Goal: Transaction & Acquisition: Purchase product/service

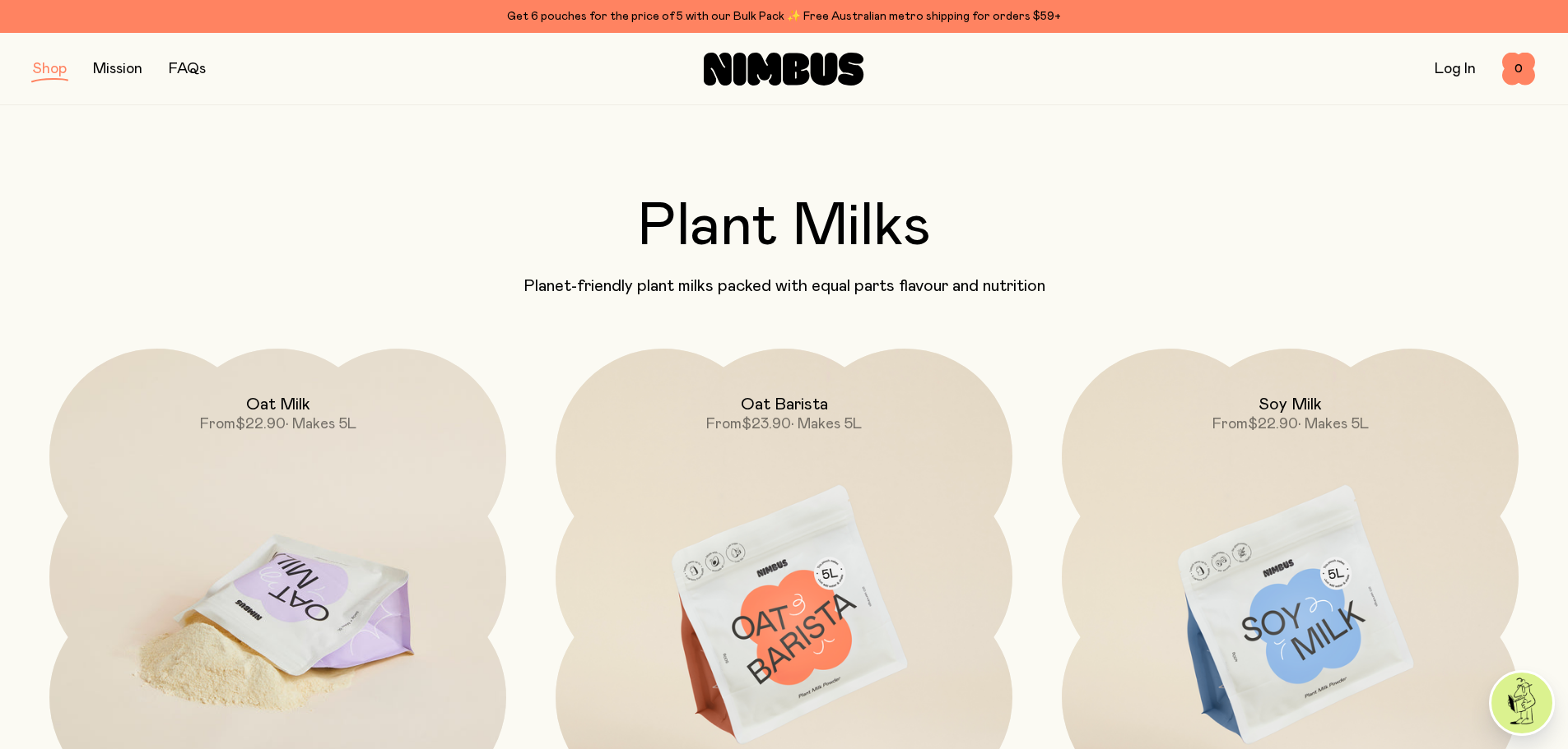
click at [302, 582] on img at bounding box center [278, 617] width 457 height 537
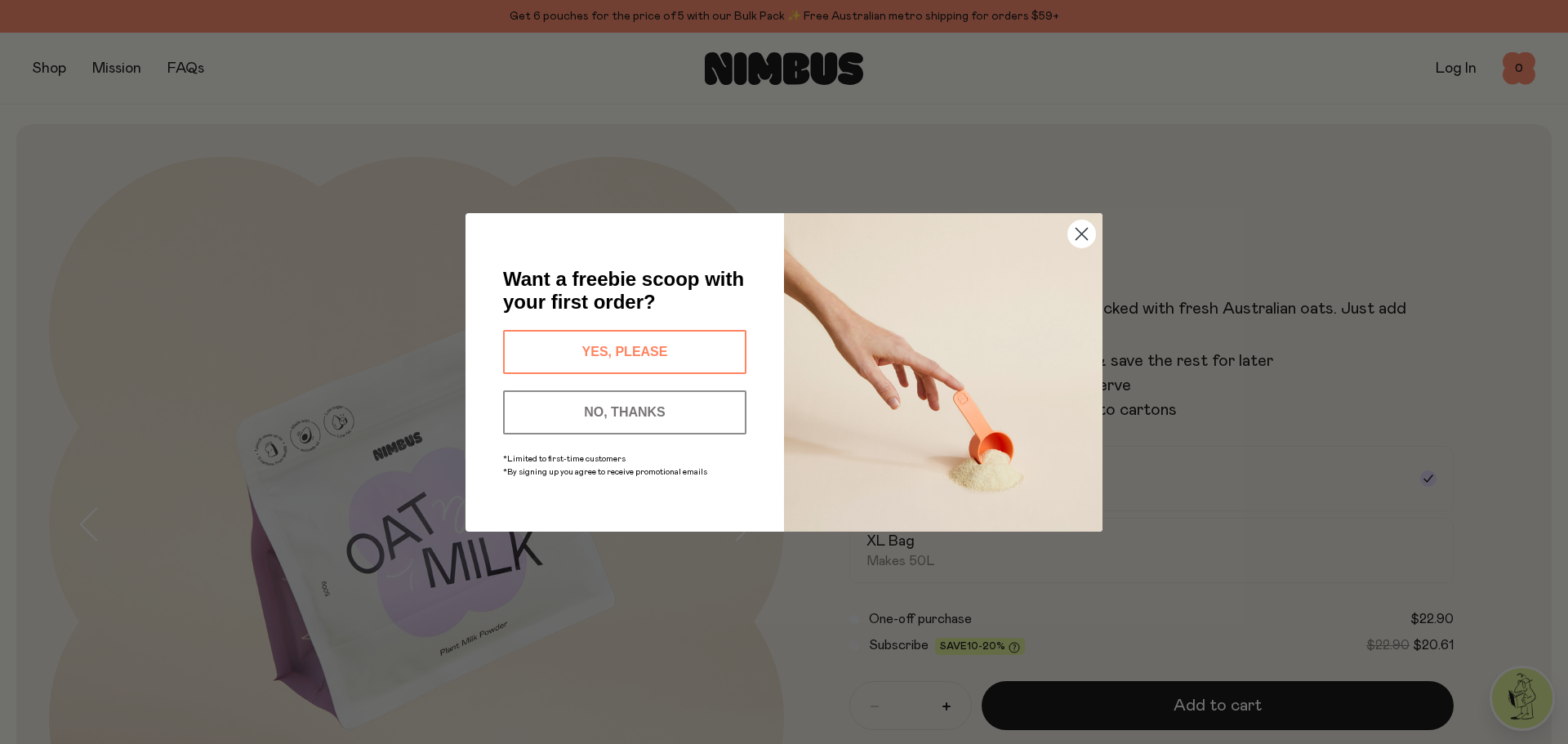
click at [611, 345] on button "YES, PLEASE" at bounding box center [624, 352] width 244 height 44
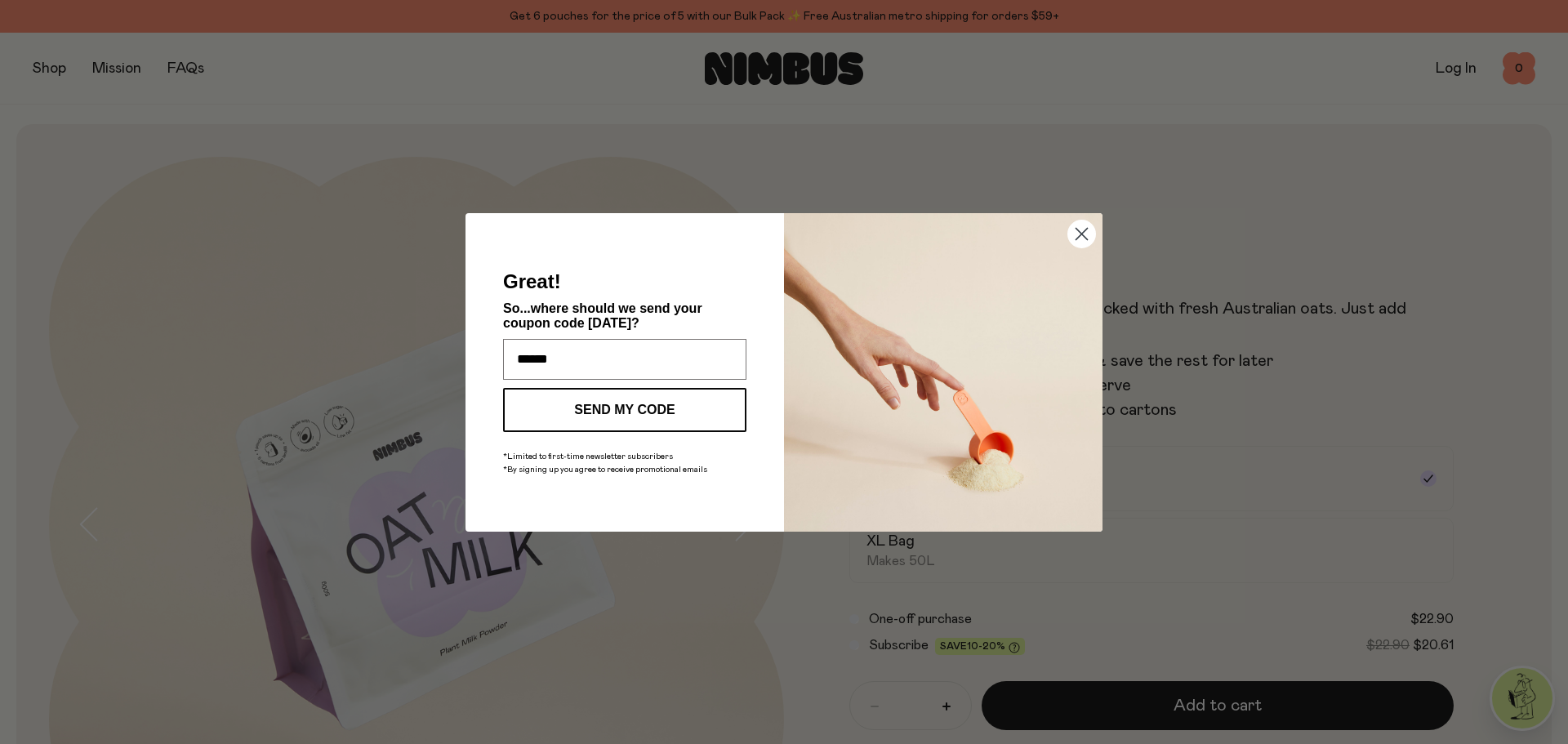
type input "**********"
click at [625, 399] on button "SEND MY CODE" at bounding box center [624, 410] width 244 height 44
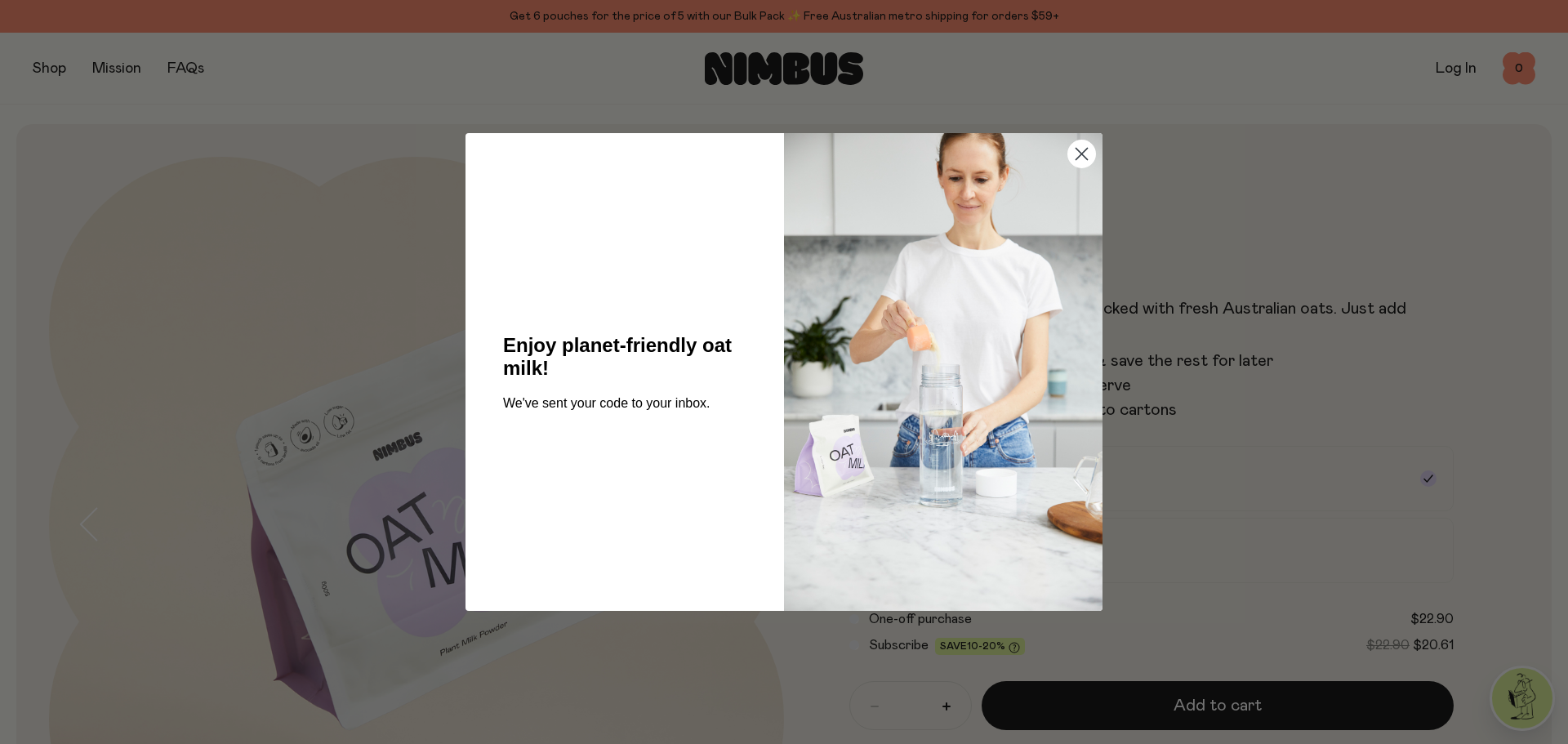
click at [1080, 150] on circle "Close dialog" at bounding box center [1081, 154] width 27 height 27
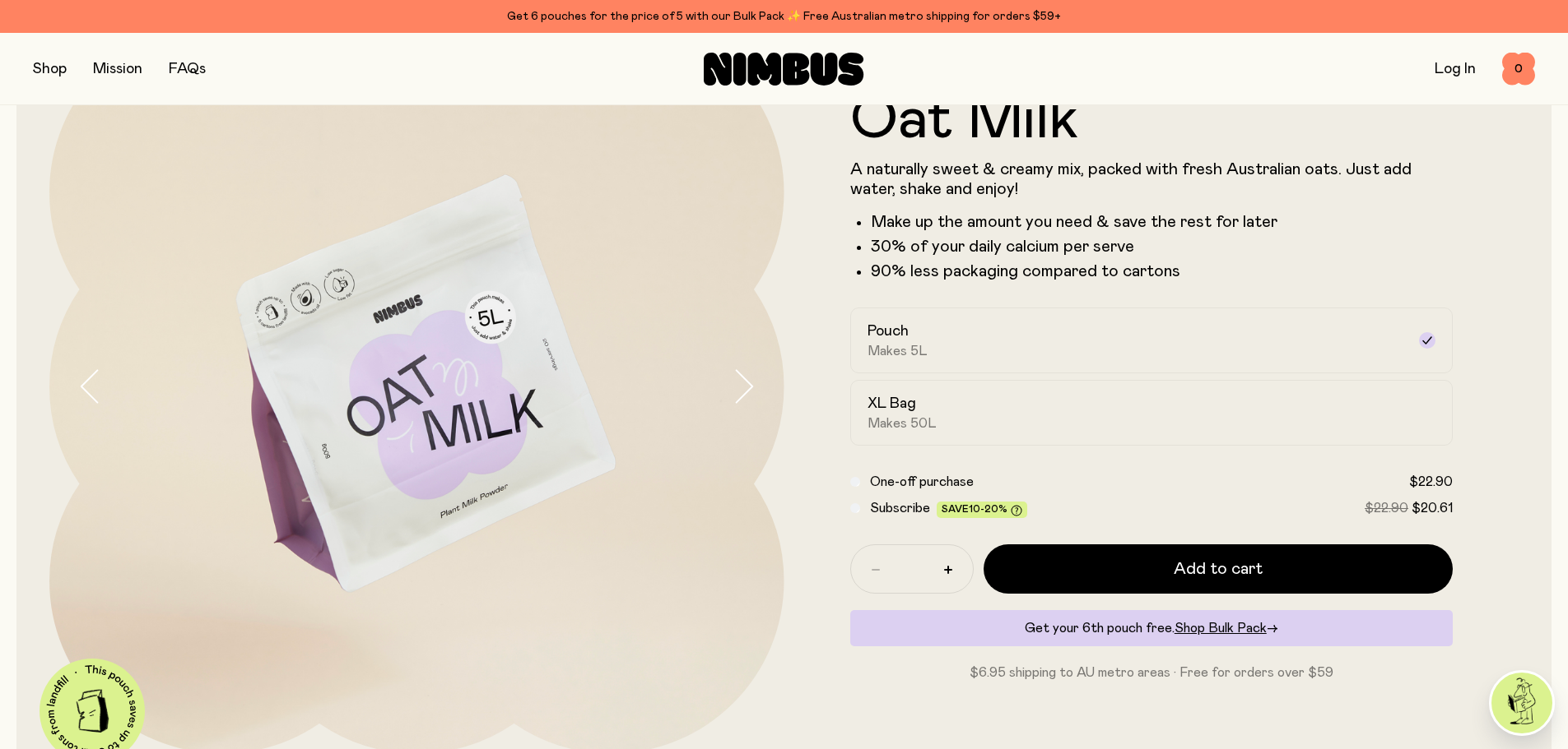
scroll to position [165, 0]
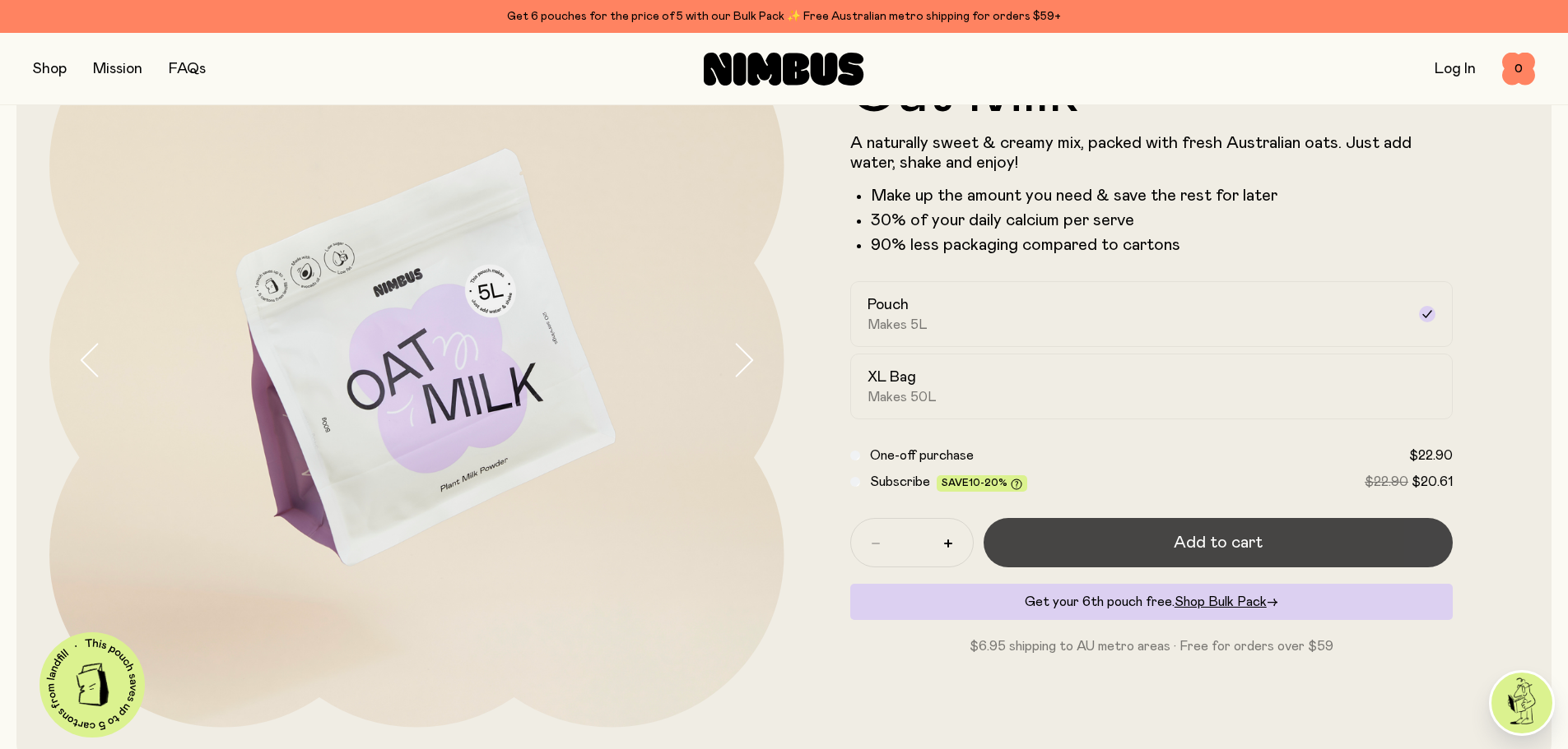
click at [1219, 534] on span "Add to cart" at bounding box center [1218, 542] width 89 height 23
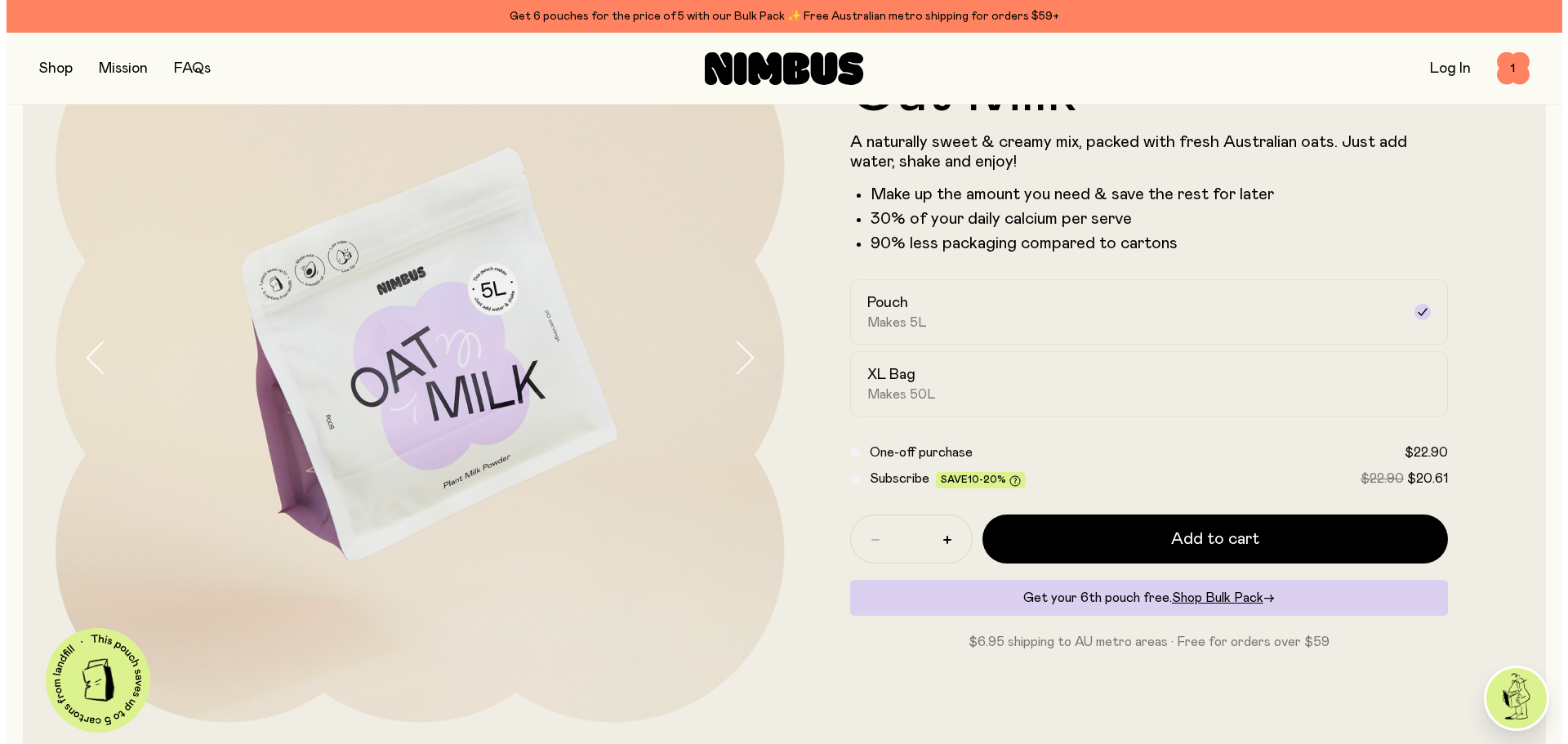
scroll to position [0, 0]
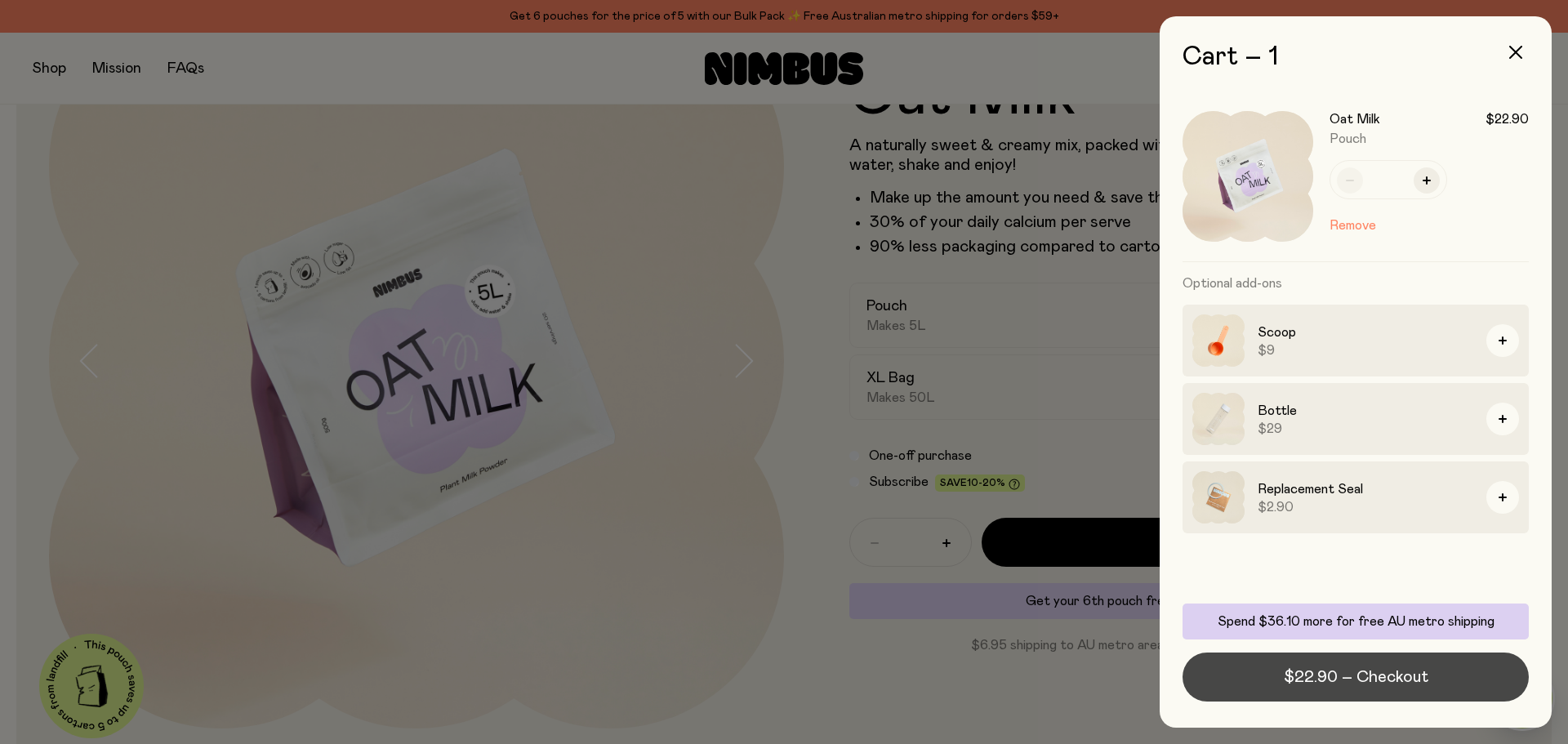
click at [1345, 668] on span "$22.90 – Checkout" at bounding box center [1356, 677] width 145 height 23
